Goal: Task Accomplishment & Management: Manage account settings

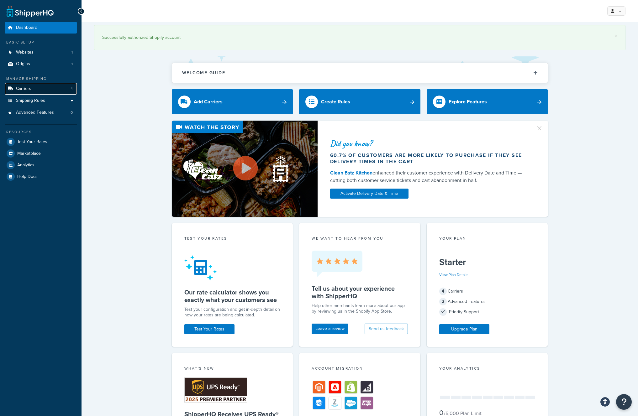
click at [29, 88] on span "Carriers" at bounding box center [23, 88] width 15 height 5
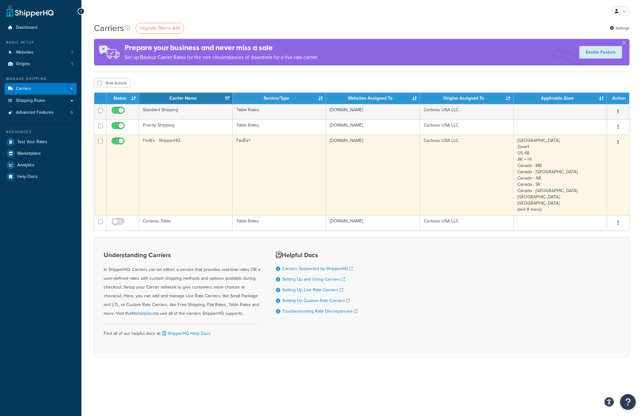
click at [191, 155] on td "FedEx - ShipperHQ" at bounding box center [186, 175] width 94 height 81
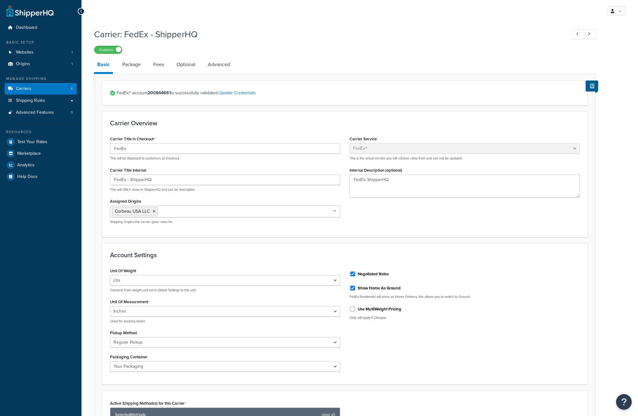
select select "fedEx"
select select "REGULAR_PICKUP"
select select "YOUR_PACKAGING"
click at [216, 68] on link "Advanced" at bounding box center [219, 64] width 29 height 15
select select "false"
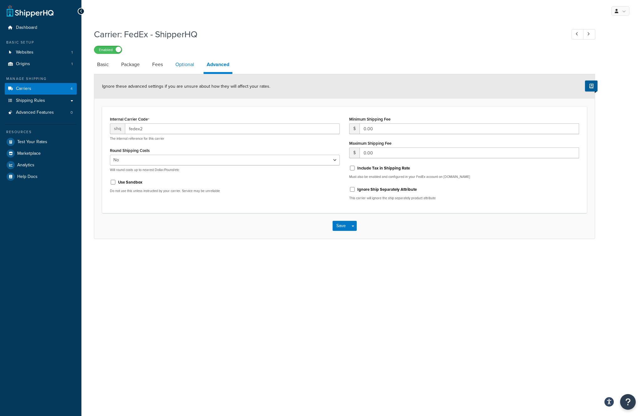
click at [177, 64] on link "Optional" at bounding box center [184, 64] width 25 height 15
select select "business"
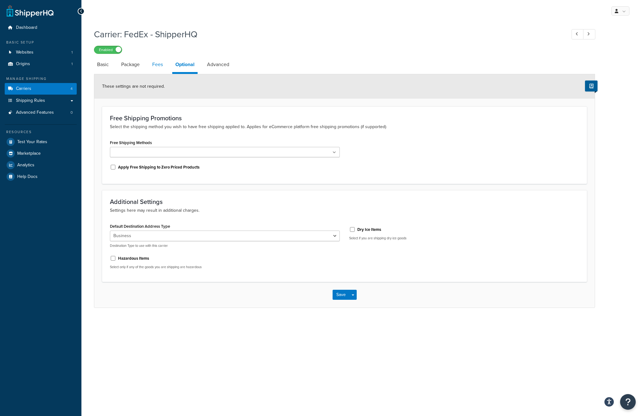
click at [157, 64] on link "Fees" at bounding box center [157, 64] width 17 height 15
select select "item"
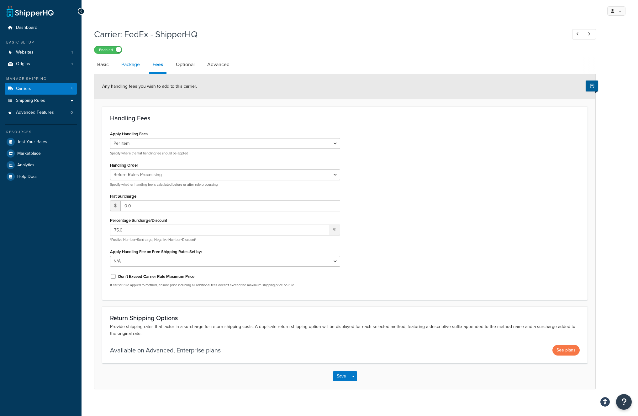
click at [133, 67] on link "Package" at bounding box center [130, 64] width 25 height 15
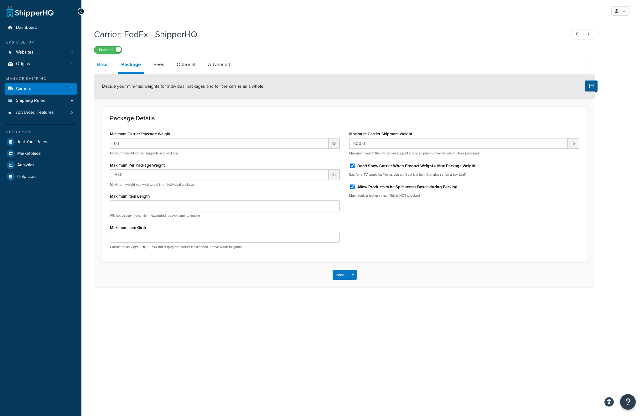
click at [103, 66] on link "Basic" at bounding box center [103, 64] width 18 height 15
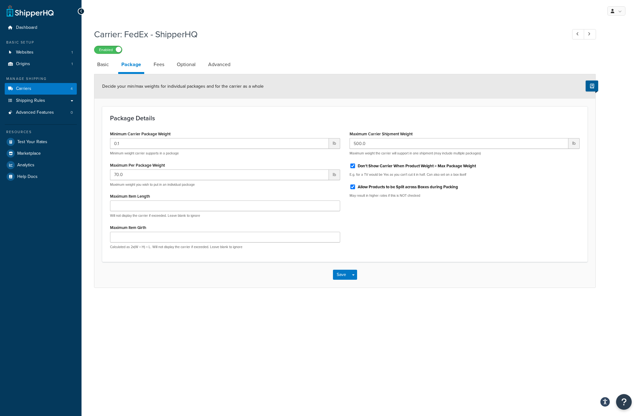
select select "fedEx"
select select "REGULAR_PICKUP"
select select "YOUR_PACKAGING"
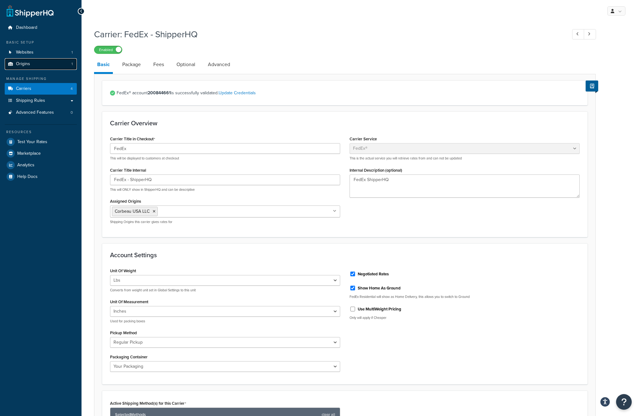
click at [30, 66] on link "Origins 1" at bounding box center [41, 64] width 72 height 12
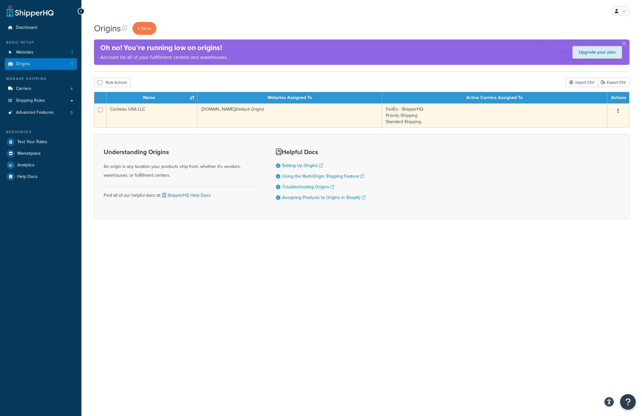
click at [260, 115] on td "4be4bb-da.myshopify.com (Default Origin)" at bounding box center [290, 115] width 185 height 24
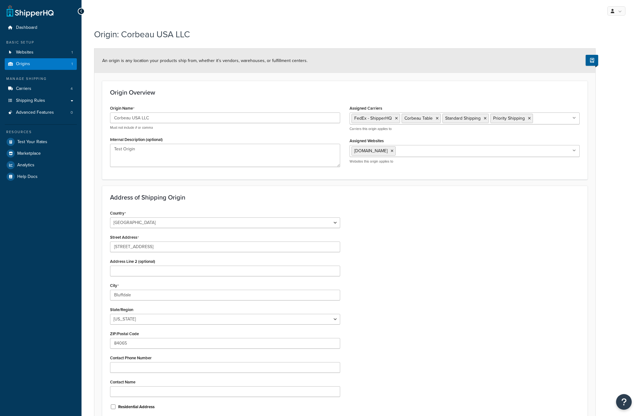
select select "44"
click at [17, 87] on span "Carriers" at bounding box center [23, 88] width 15 height 5
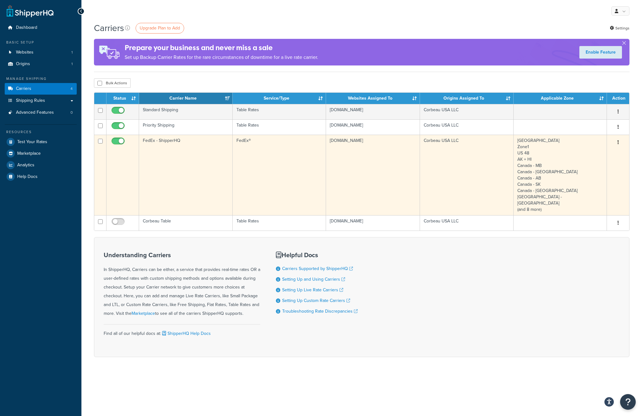
click at [305, 167] on td "FedEx®" at bounding box center [280, 175] width 94 height 81
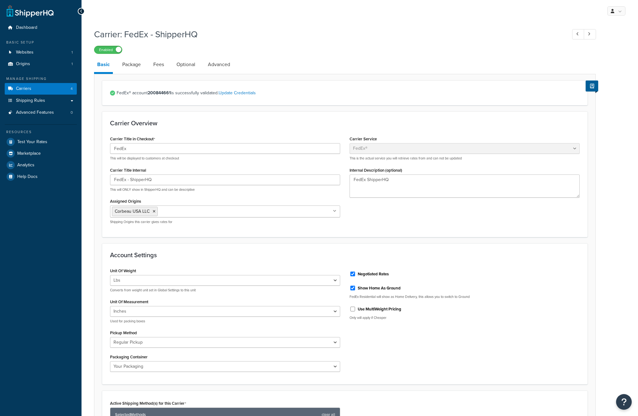
select select "fedEx"
select select "REGULAR_PICKUP"
select select "YOUR_PACKAGING"
